Goal: Transaction & Acquisition: Purchase product/service

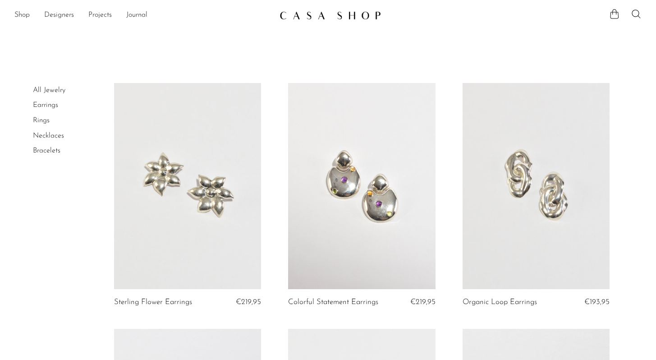
click at [46, 150] on link "Bracelets" at bounding box center [47, 150] width 28 height 7
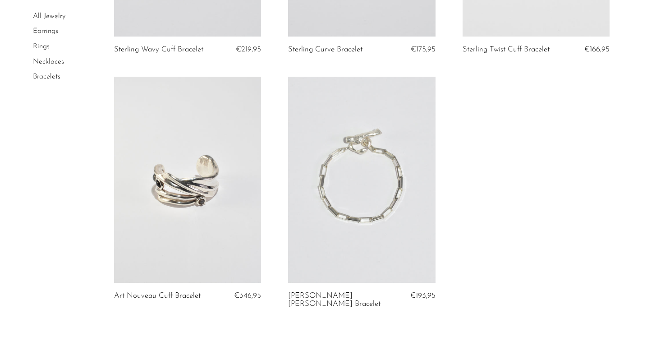
scroll to position [863, 0]
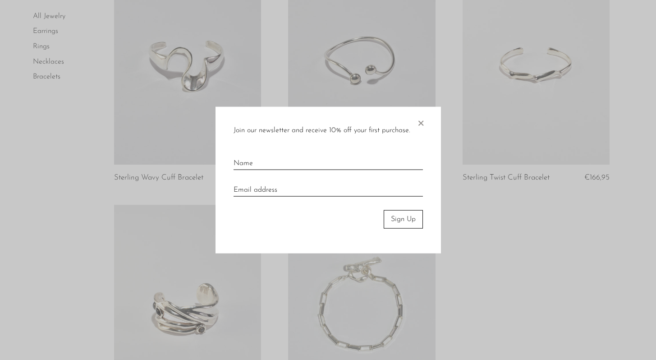
click at [43, 46] on div at bounding box center [328, 180] width 656 height 360
drag, startPoint x: 425, startPoint y: 121, endPoint x: 358, endPoint y: 91, distance: 73.3
click at [424, 121] on span "×" at bounding box center [420, 121] width 9 height 29
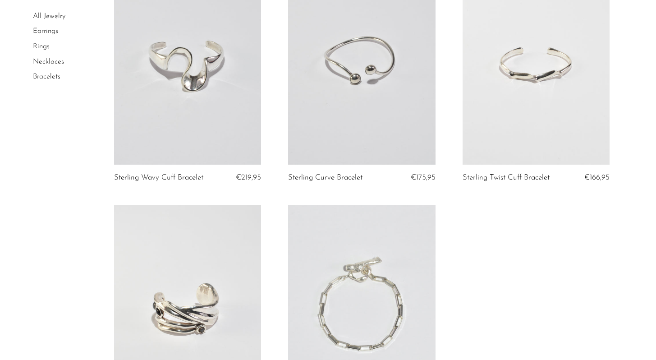
click at [34, 47] on link "Rings" at bounding box center [41, 46] width 17 height 7
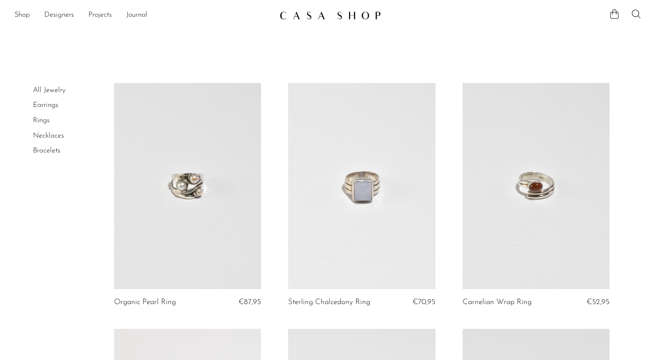
click at [40, 106] on link "Earrings" at bounding box center [45, 105] width 25 height 7
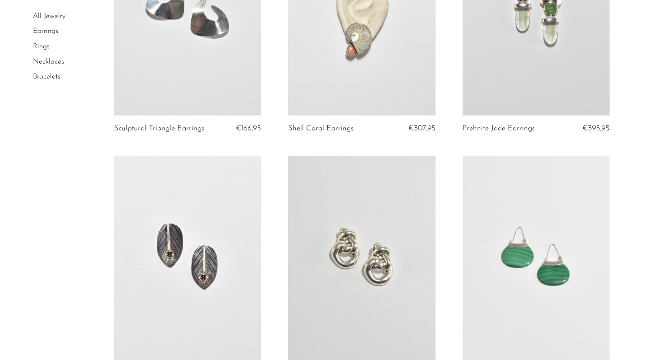
scroll to position [1477, 0]
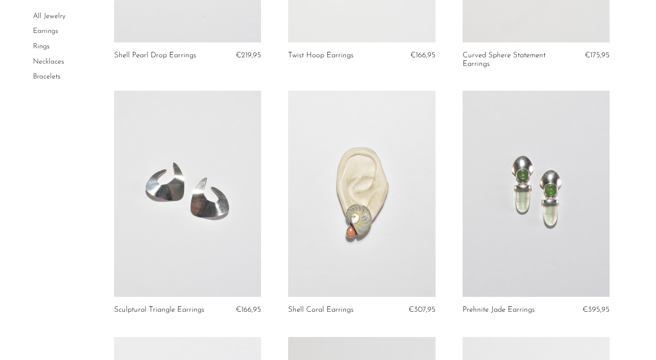
click at [179, 198] on link at bounding box center [187, 194] width 147 height 206
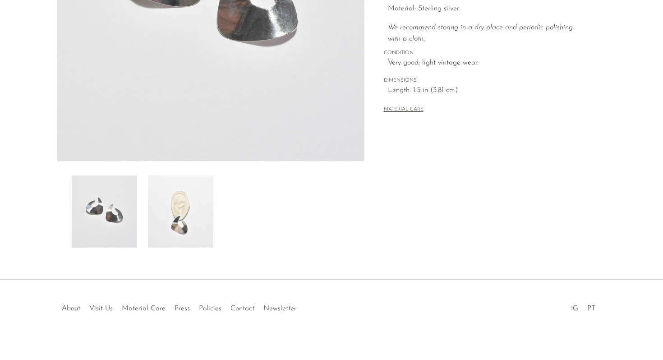
scroll to position [218, 0]
click at [183, 215] on img at bounding box center [180, 212] width 65 height 72
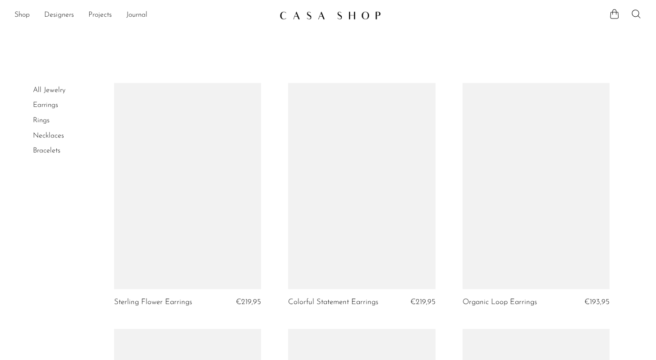
scroll to position [1477, 0]
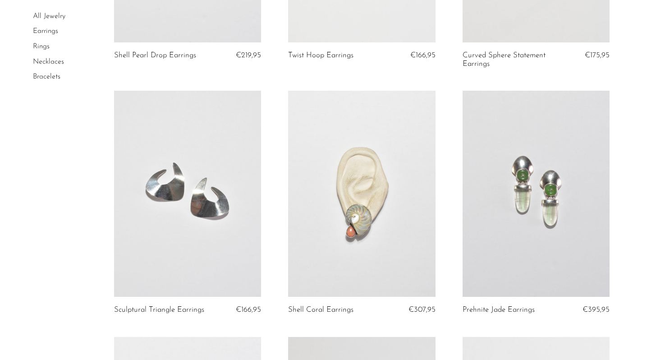
click at [216, 233] on link at bounding box center [187, 194] width 147 height 206
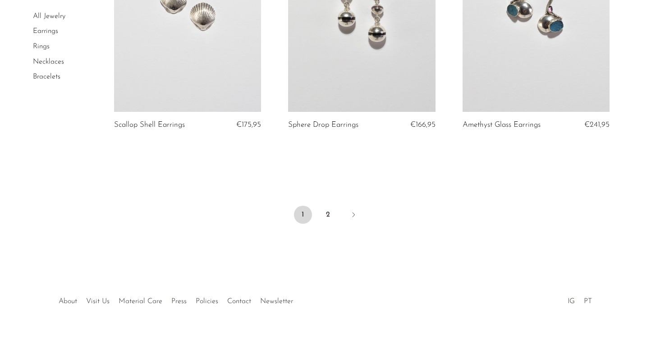
scroll to position [2909, 0]
click at [332, 217] on link "2" at bounding box center [328, 215] width 18 height 18
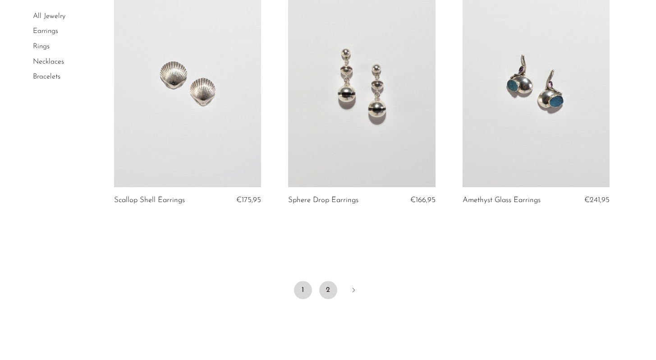
scroll to position [2822, 0]
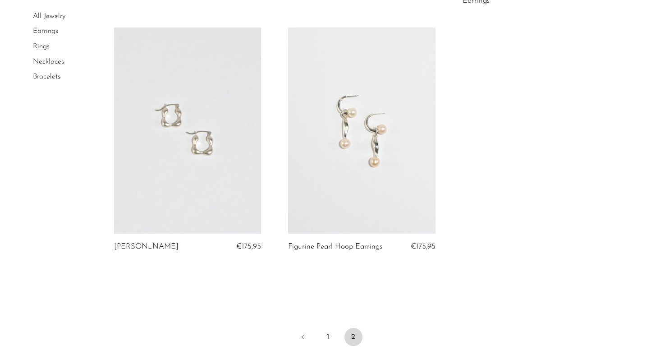
scroll to position [2073, 0]
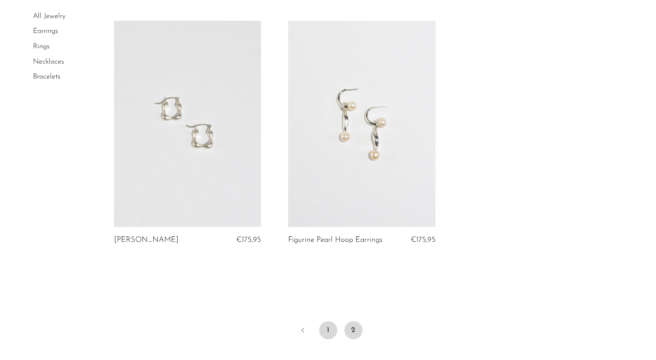
click at [326, 326] on link "1" at bounding box center [328, 330] width 18 height 18
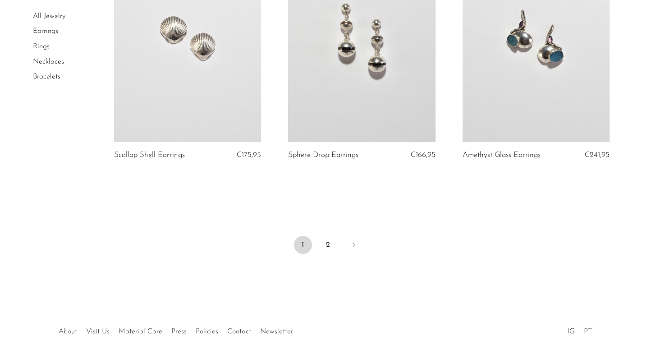
scroll to position [2648, 0]
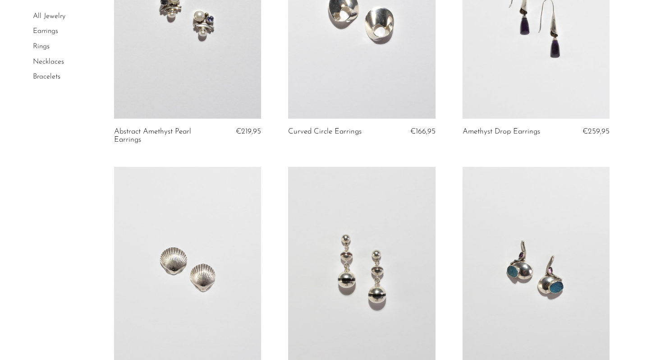
click at [355, 258] on link at bounding box center [361, 270] width 147 height 206
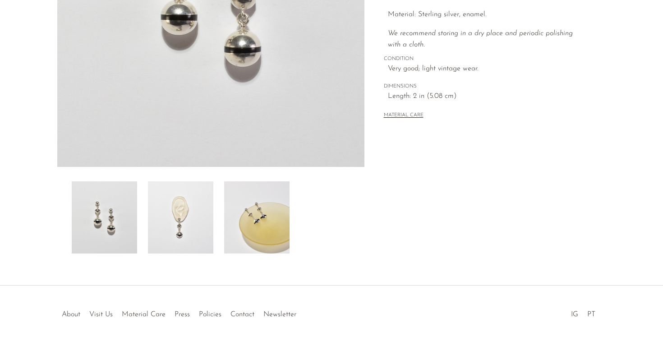
scroll to position [215, 0]
